Goal: Communication & Community: Ask a question

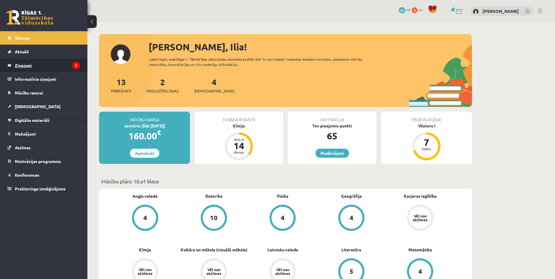
click at [53, 64] on legend "Ziņojumi 2" at bounding box center [47, 65] width 65 height 13
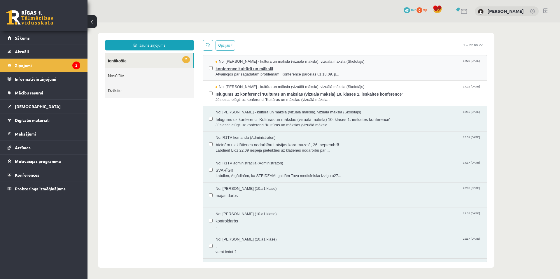
click at [309, 68] on span "konference kultūrā un mākslā" at bounding box center [347, 67] width 265 height 7
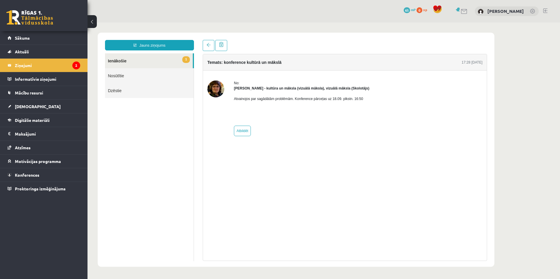
click at [164, 61] on link "1 Ienākošie" at bounding box center [149, 60] width 88 height 15
click at [142, 58] on link "1 Ienākošie" at bounding box center [149, 60] width 88 height 15
click at [123, 60] on link "1 Ienākošie" at bounding box center [149, 60] width 88 height 15
click at [124, 76] on link "Nosūtītie" at bounding box center [149, 75] width 89 height 15
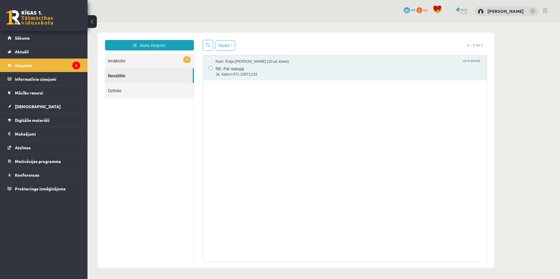
click at [117, 59] on link "1 Ienākošie" at bounding box center [149, 60] width 89 height 15
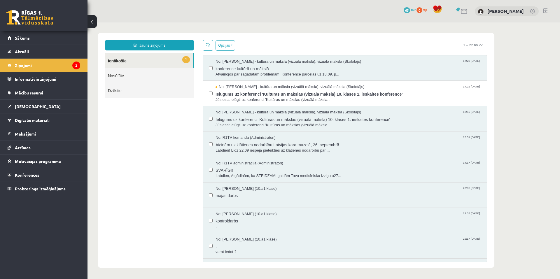
click at [137, 57] on link "1 Ienākošie" at bounding box center [149, 60] width 88 height 15
click at [261, 88] on span "No: [PERSON_NAME] - kultūra un māksla (vizuālā māksla), vizuālā māksla (Skolotā…" at bounding box center [289, 87] width 149 height 6
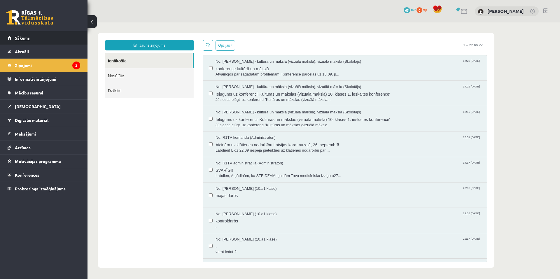
click at [25, 42] on link "Sākums" at bounding box center [44, 37] width 73 height 13
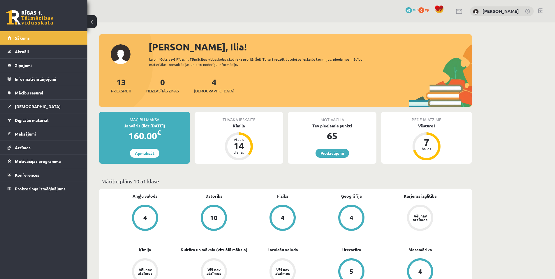
click at [24, 68] on legend "Ziņojumi 0" at bounding box center [47, 65] width 65 height 13
